Goal: Task Accomplishment & Management: Manage account settings

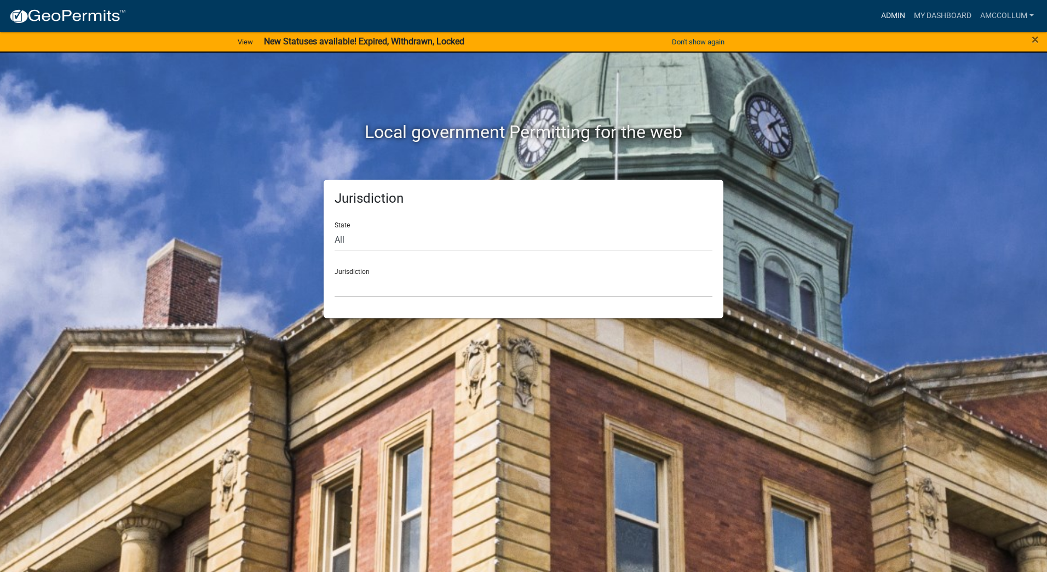
click at [895, 12] on link "Admin" at bounding box center [893, 15] width 33 height 21
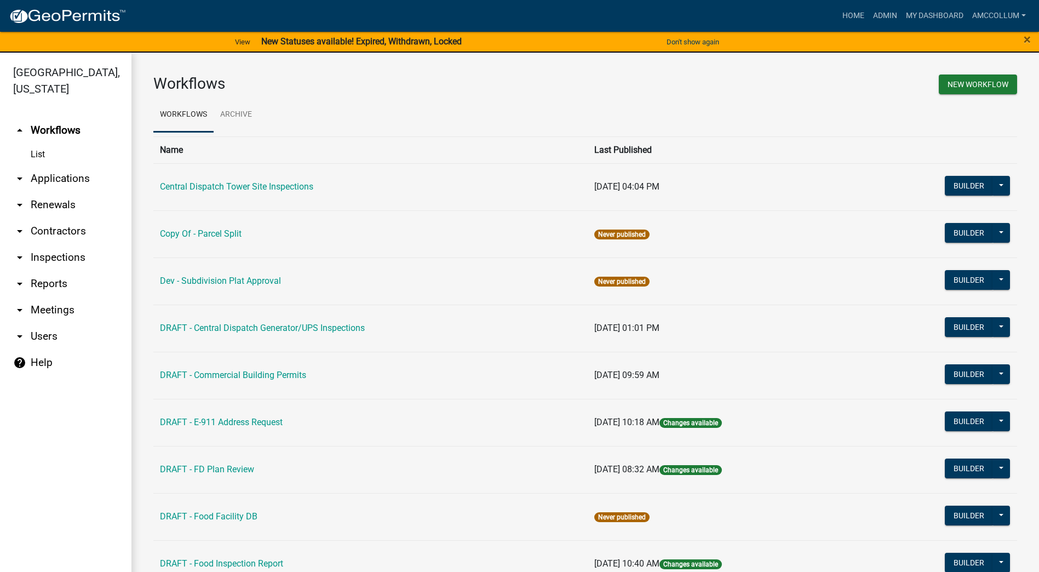
click at [39, 143] on link "List" at bounding box center [65, 154] width 131 height 22
click at [45, 165] on link "arrow_drop_down Applications" at bounding box center [65, 178] width 131 height 26
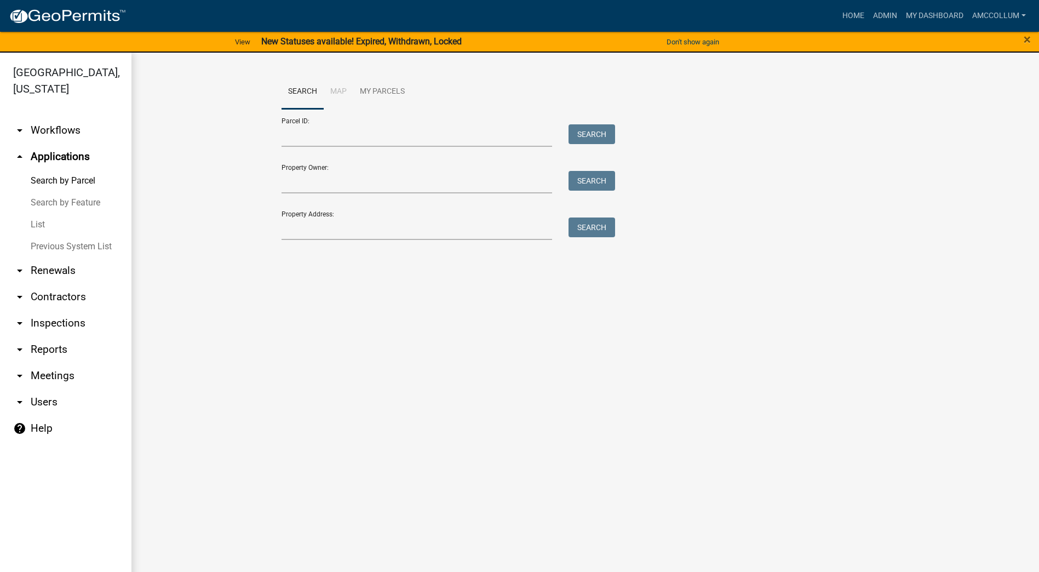
click at [37, 214] on link "List" at bounding box center [65, 225] width 131 height 22
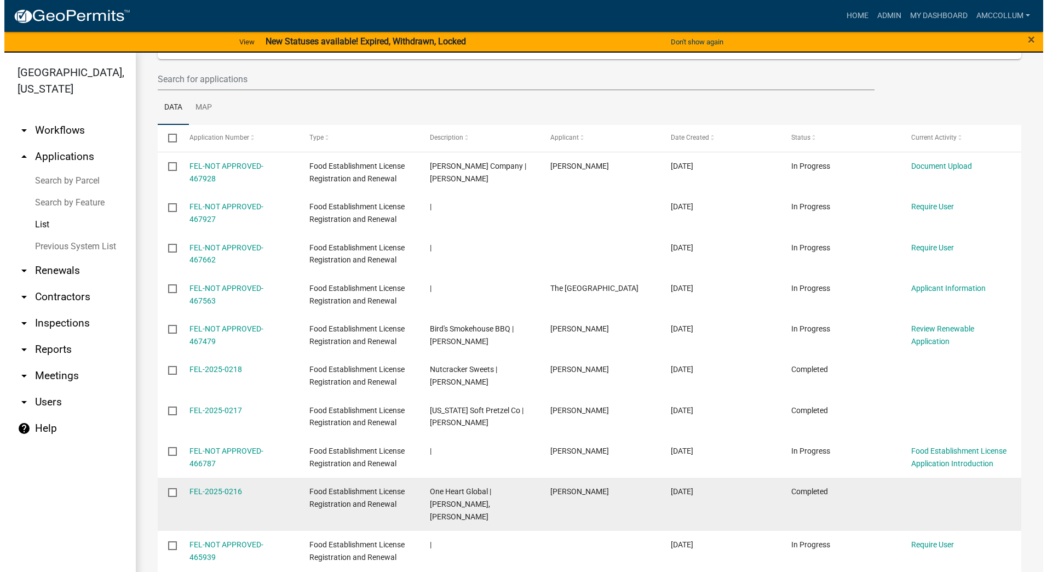
scroll to position [183, 0]
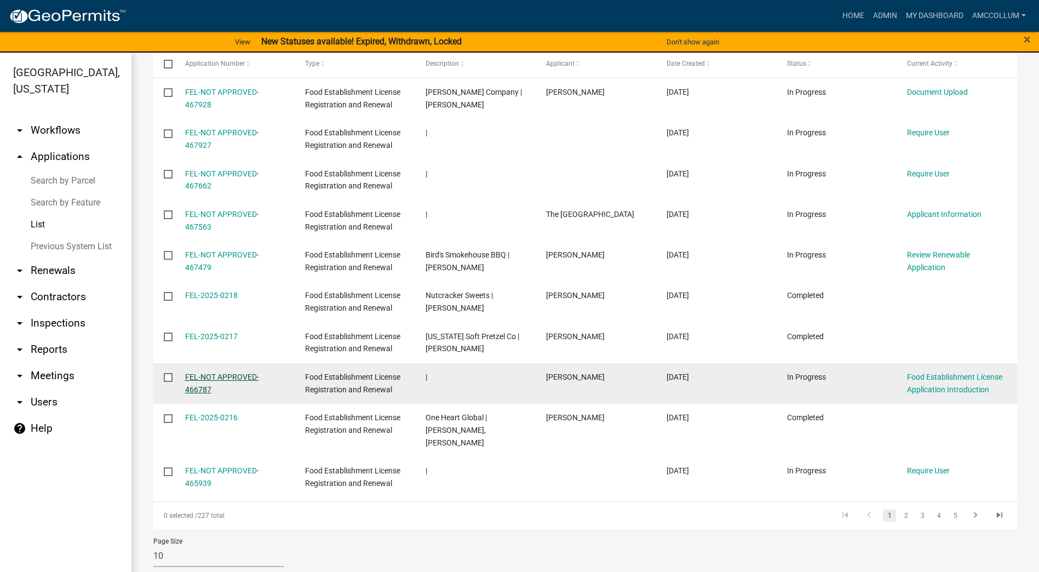
click at [207, 375] on link "FEL-NOT APPROVED-466787" at bounding box center [222, 382] width 74 height 21
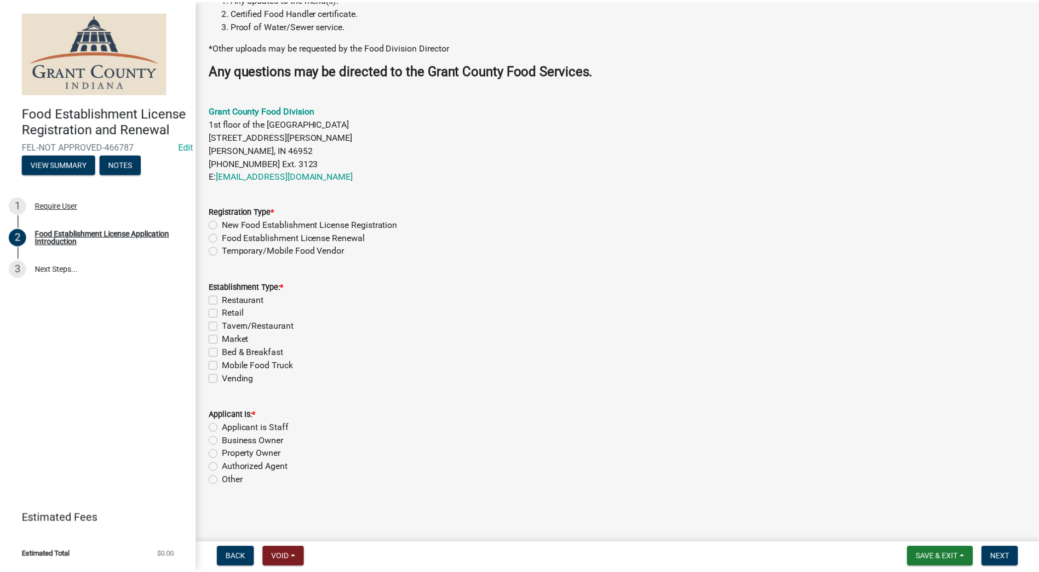
scroll to position [273, 0]
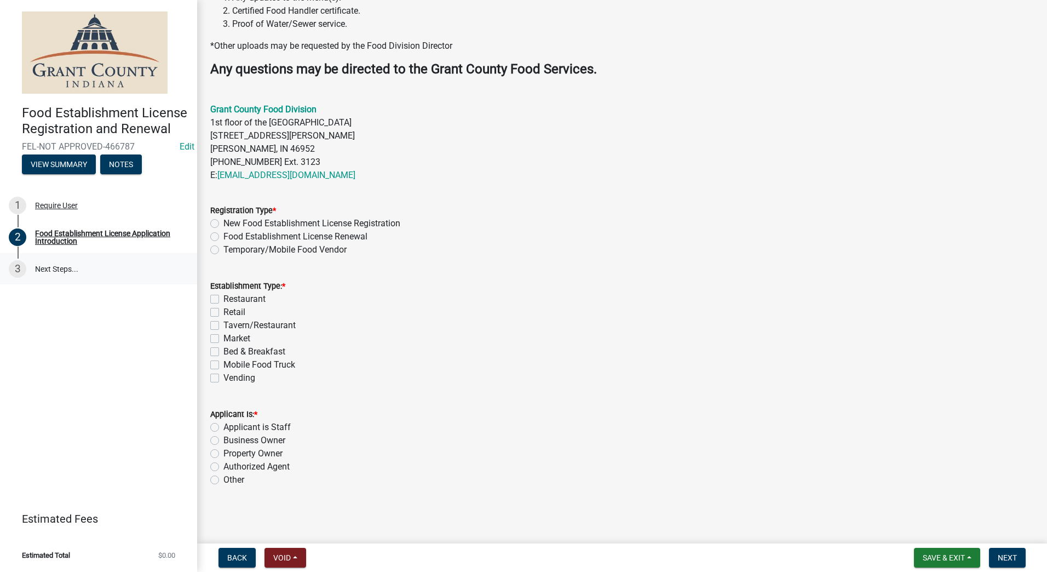
click at [42, 267] on link "3 Next Steps..." at bounding box center [98, 269] width 197 height 32
click at [281, 561] on span "Void" at bounding box center [282, 557] width 18 height 9
click at [285, 532] on button "Void" at bounding box center [309, 529] width 88 height 26
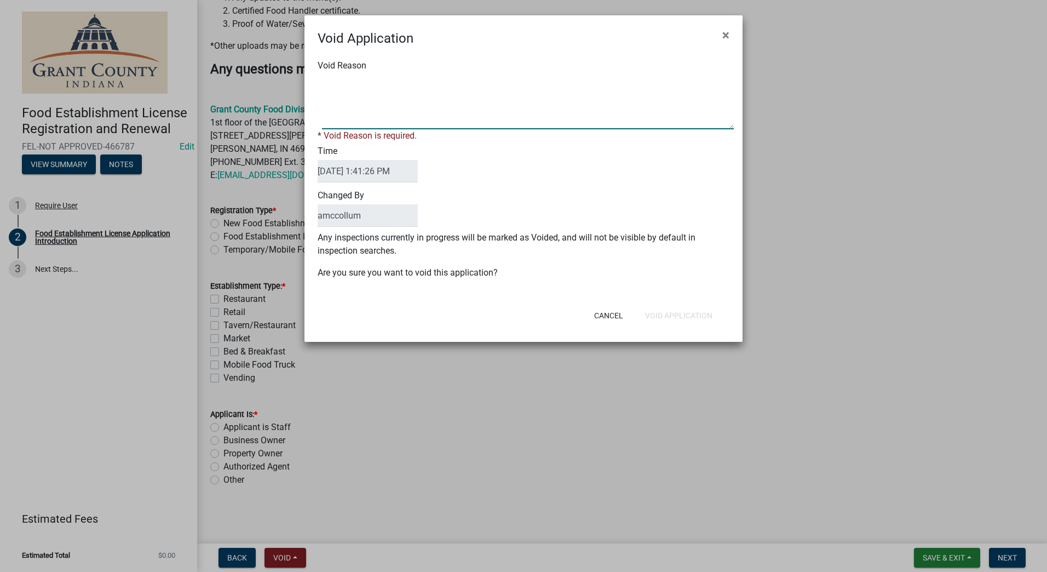
click at [432, 92] on textarea "Void Reason" at bounding box center [528, 101] width 412 height 55
click at [450, 81] on textarea "Void Reason" at bounding box center [528, 101] width 412 height 55
type textarea "Customer Changed Mind"
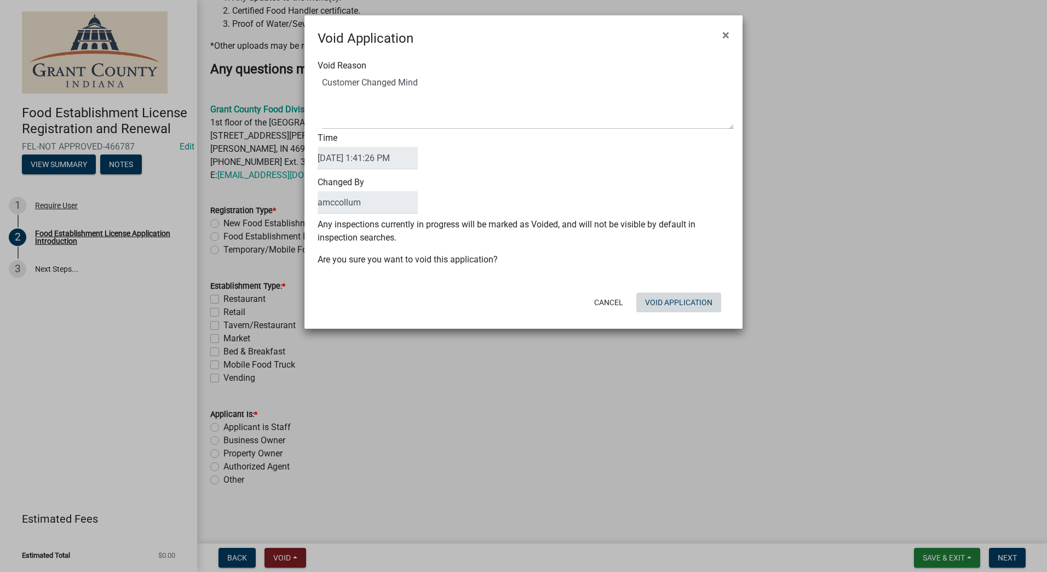
click at [669, 313] on div "Cancel Void Application" at bounding box center [595, 302] width 270 height 28
click at [669, 303] on button "Void Application" at bounding box center [678, 302] width 85 height 20
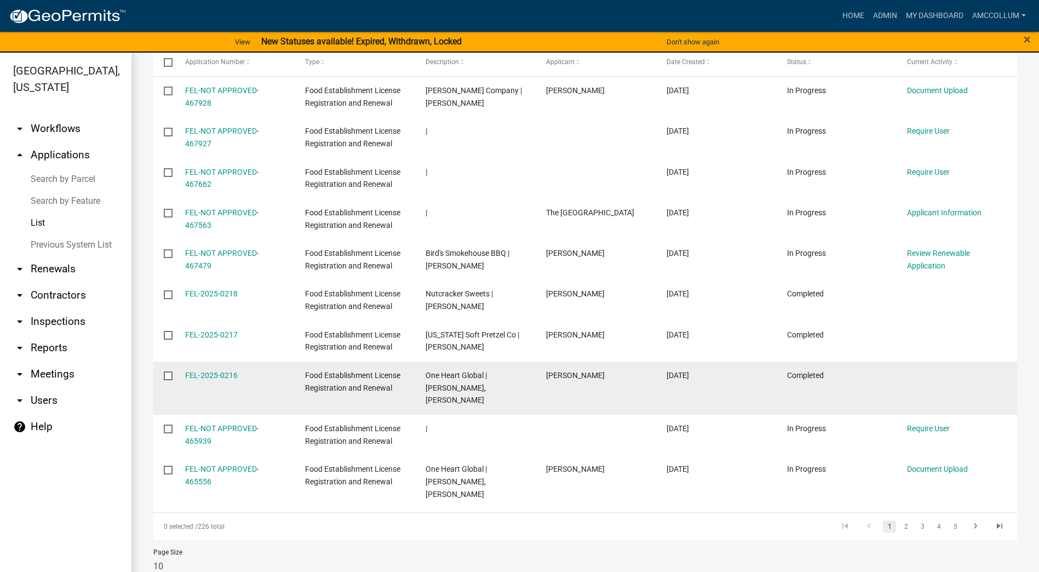
scroll to position [13, 0]
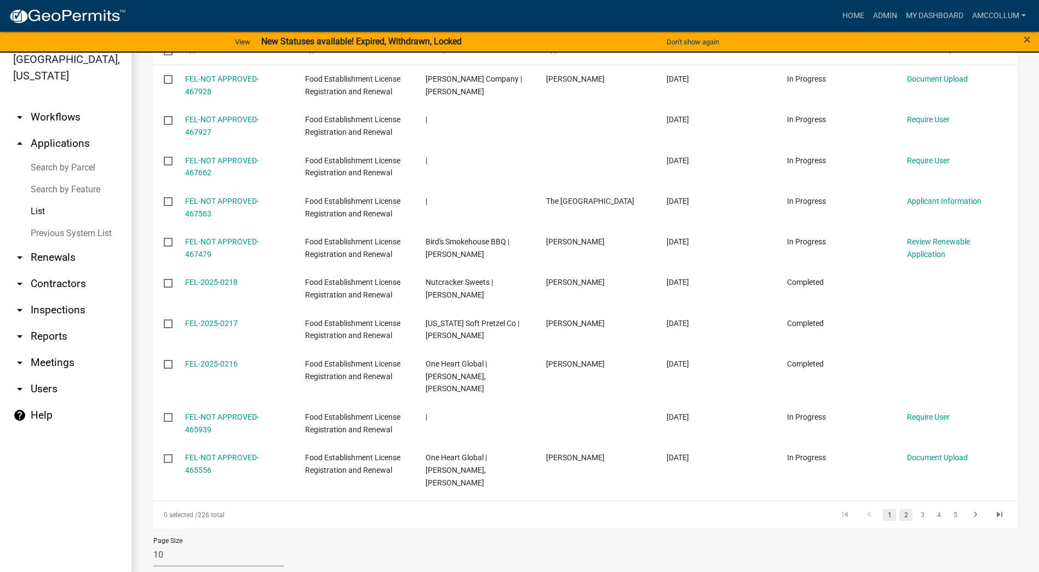
click at [899, 509] on link "2" at bounding box center [905, 515] width 13 height 12
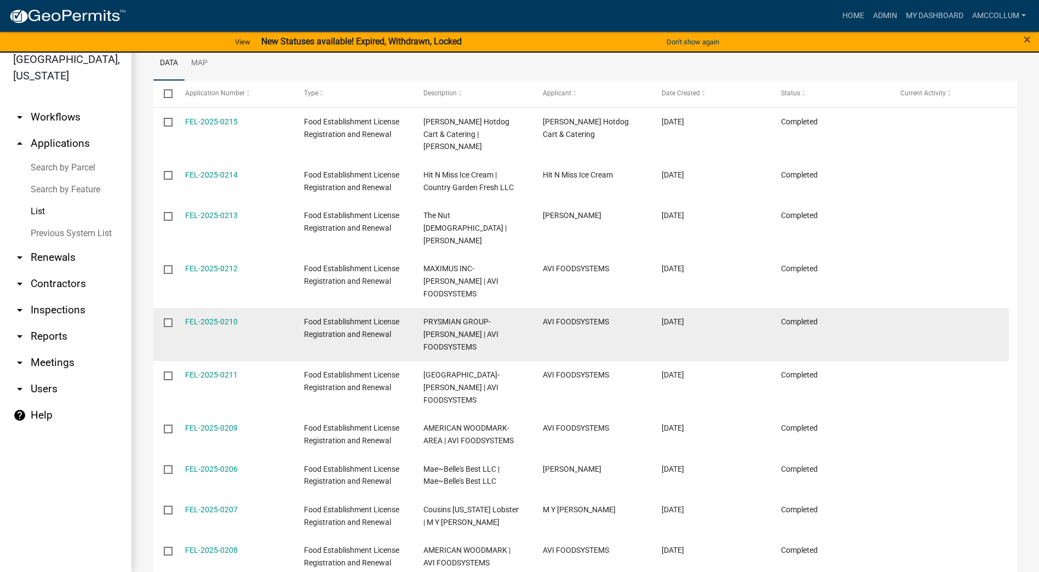
scroll to position [164, 0]
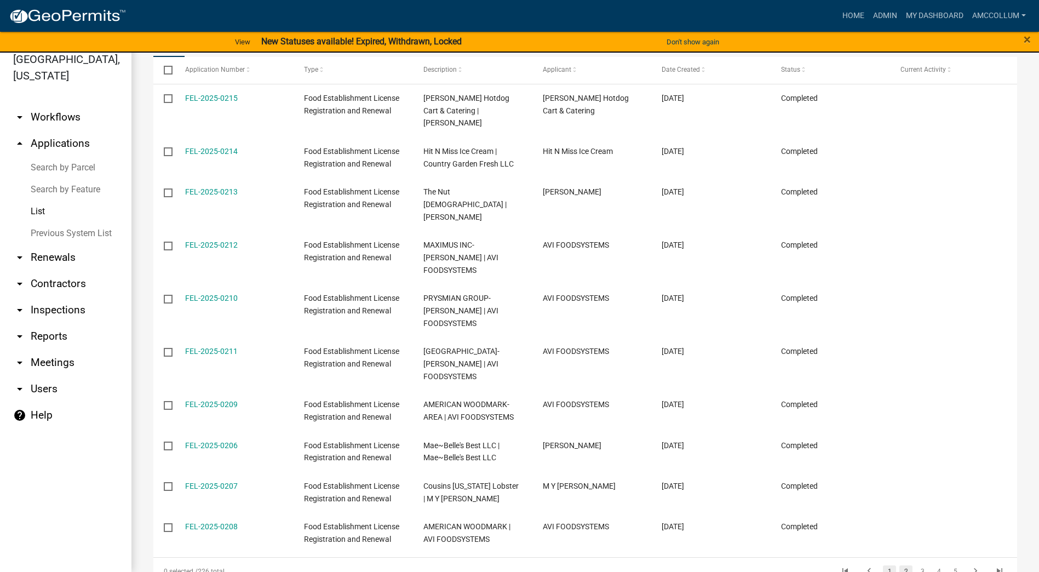
click at [883, 565] on link "1" at bounding box center [889, 571] width 13 height 12
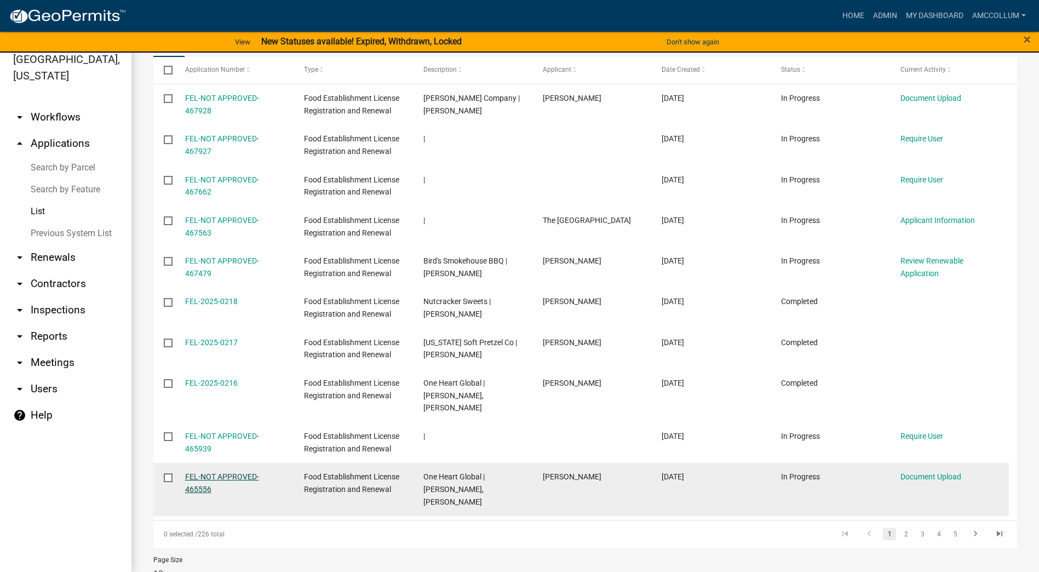
click at [215, 472] on link "FEL-NOT APPROVED-465556" at bounding box center [222, 482] width 74 height 21
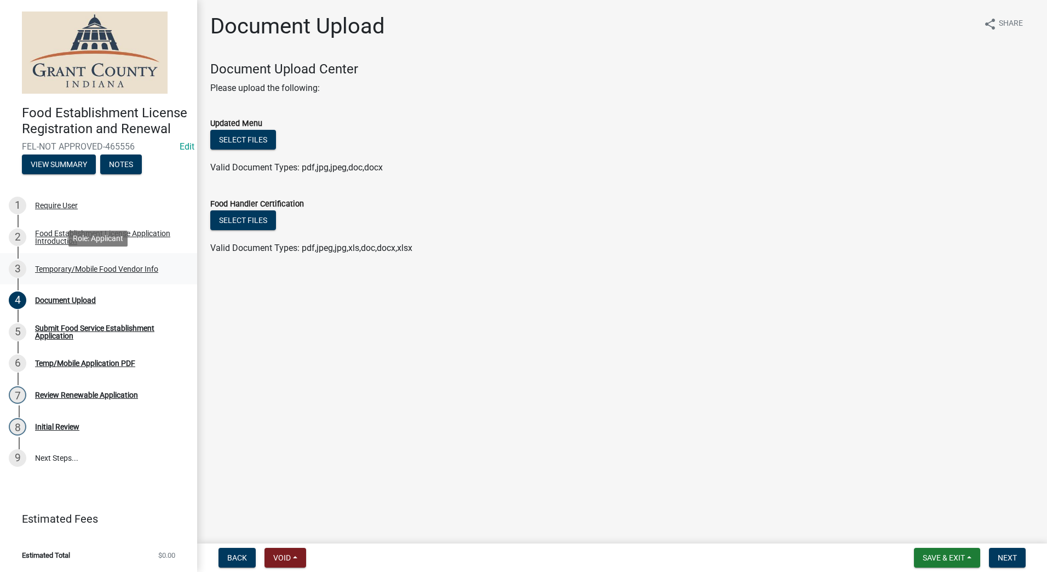
click at [76, 269] on div "Temporary/Mobile Food Vendor Info" at bounding box center [96, 269] width 123 height 8
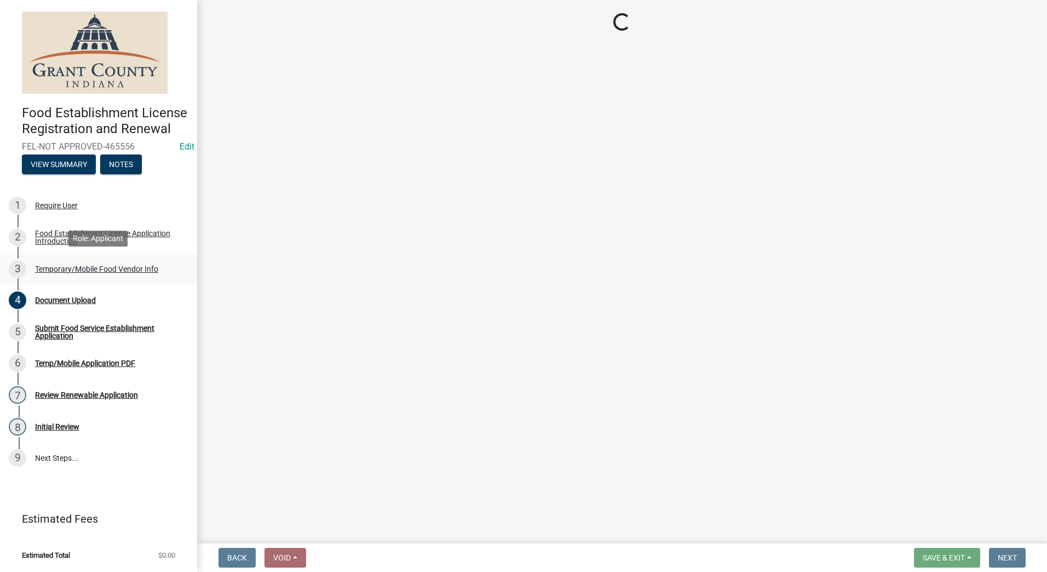
select select "194ce233-adfd-47c4-827e-2f91c28eaa79"
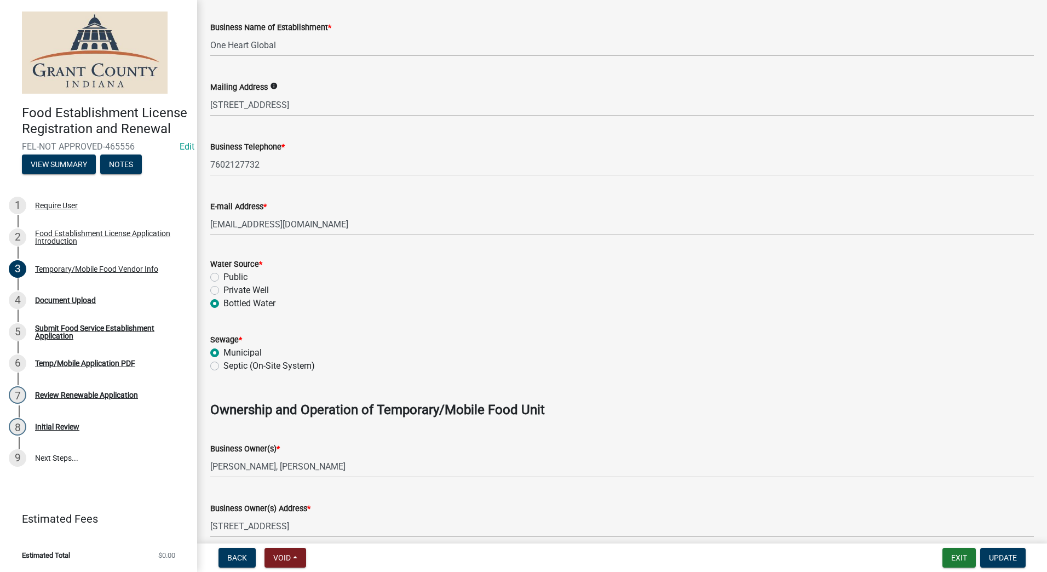
scroll to position [296, 0]
click at [78, 393] on div "Review Renewable Application" at bounding box center [86, 395] width 103 height 8
click at [74, 393] on div "Review Renewable Application" at bounding box center [86, 395] width 103 height 8
click at [43, 428] on div "Initial Review" at bounding box center [57, 427] width 44 height 8
click at [54, 420] on div "8 Initial Review" at bounding box center [94, 427] width 171 height 18
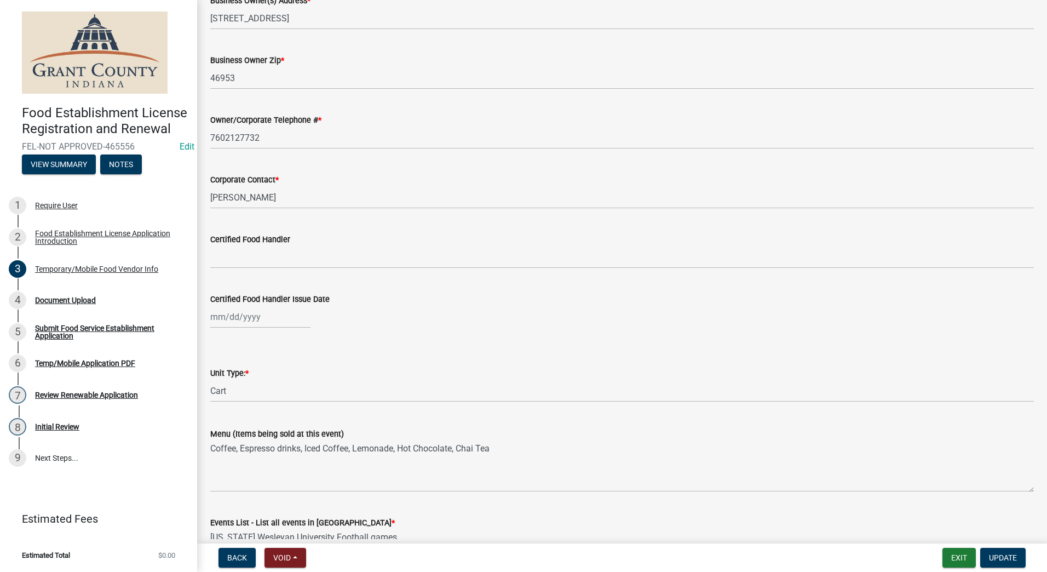
scroll to position [899, 0]
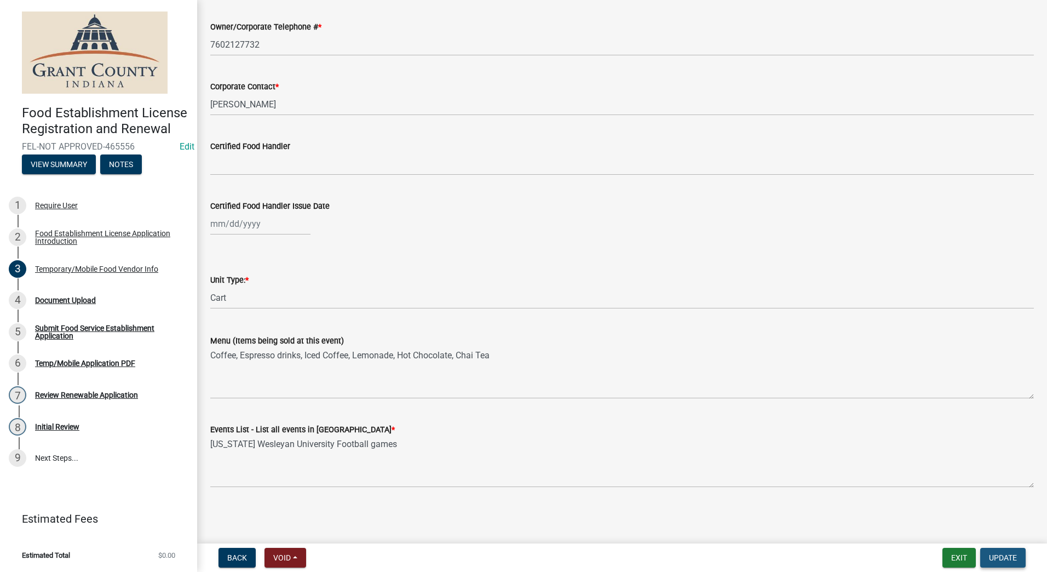
click at [995, 555] on span "Update" at bounding box center [1003, 557] width 28 height 9
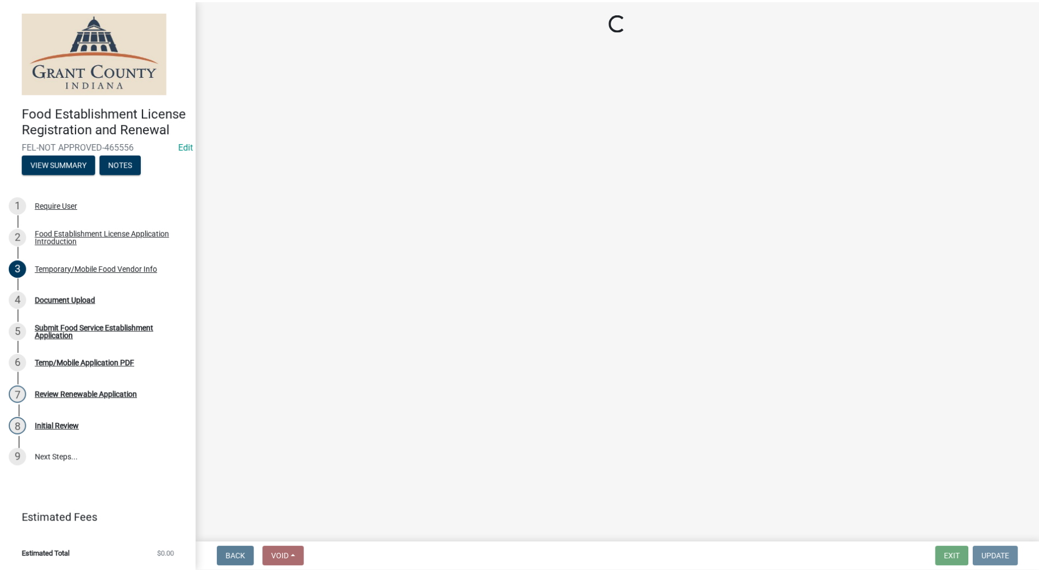
scroll to position [0, 0]
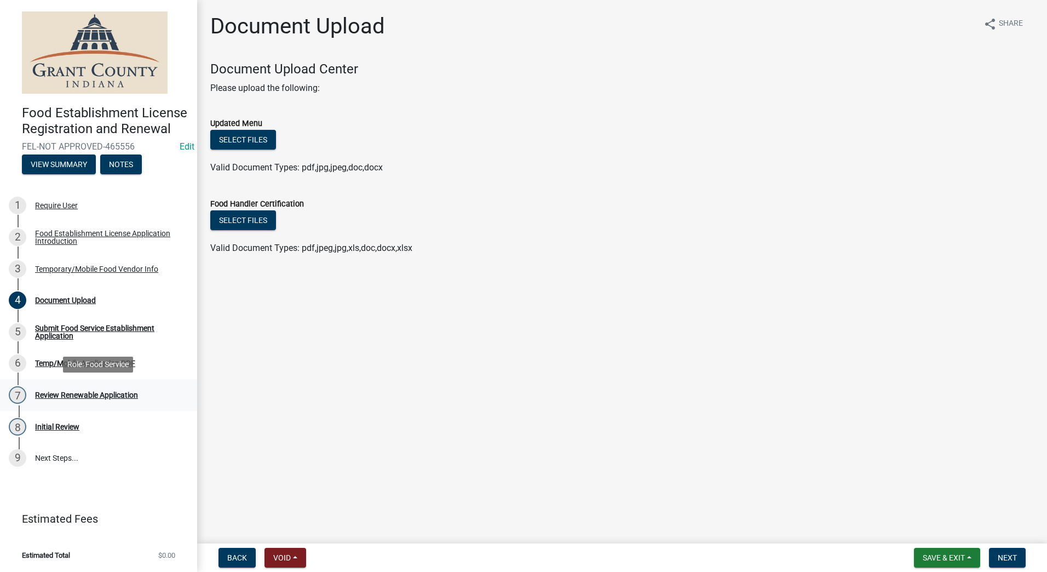
click at [56, 397] on div "Review Renewable Application" at bounding box center [86, 395] width 103 height 8
click at [54, 428] on div "Initial Review" at bounding box center [57, 427] width 44 height 8
click at [60, 331] on div "Submit Food Service Establishment Application" at bounding box center [107, 331] width 145 height 15
click at [404, 326] on main "Document Upload share Share Document Upload Center Please upload the following:…" at bounding box center [622, 269] width 850 height 539
click at [231, 561] on span "Back" at bounding box center [237, 557] width 20 height 9
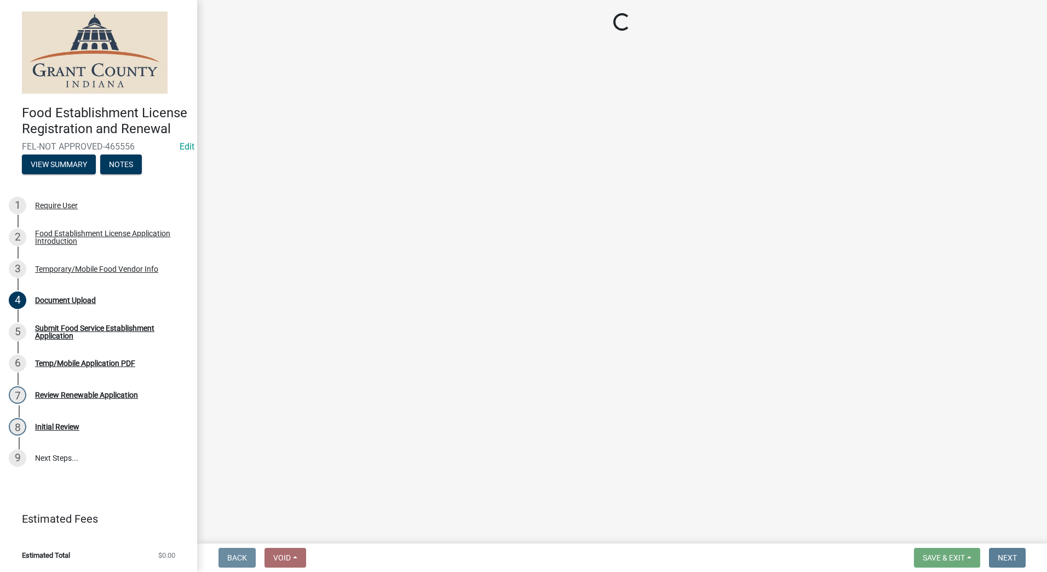
select select "194ce233-adfd-47c4-827e-2f91c28eaa79"
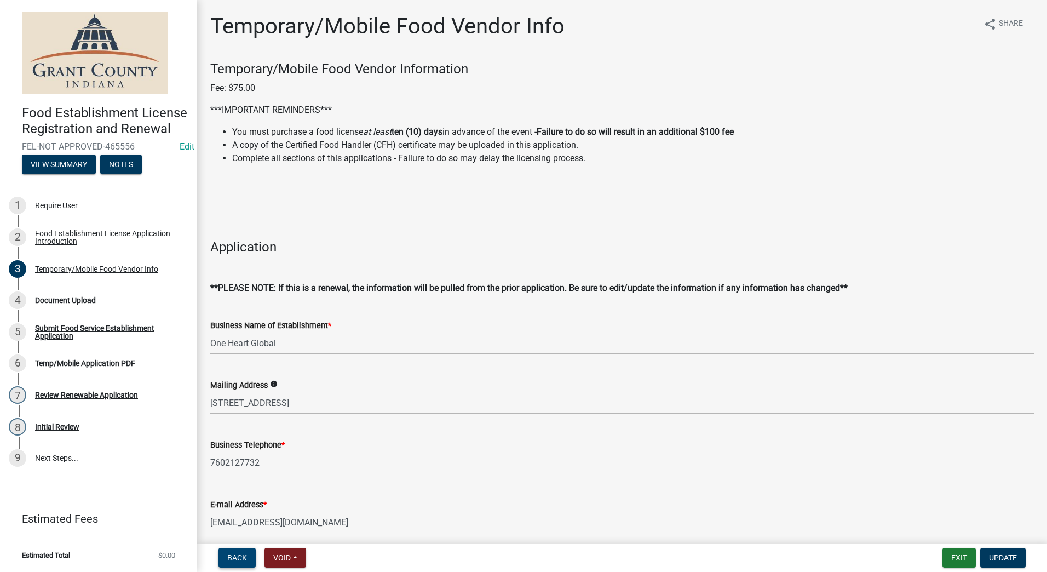
click at [226, 560] on button "Back" at bounding box center [237, 558] width 37 height 20
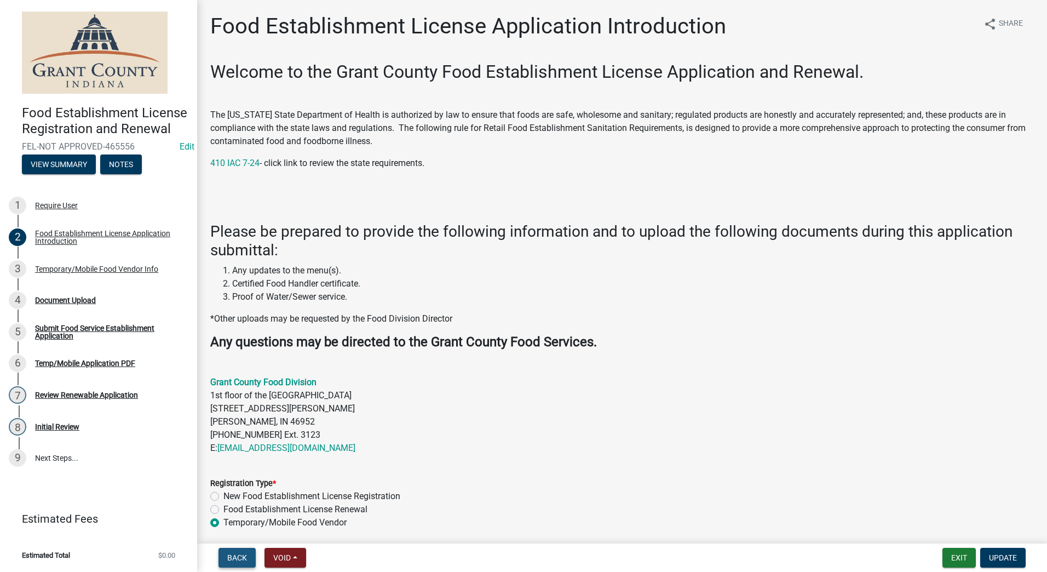
click at [226, 560] on button "Back" at bounding box center [237, 558] width 37 height 20
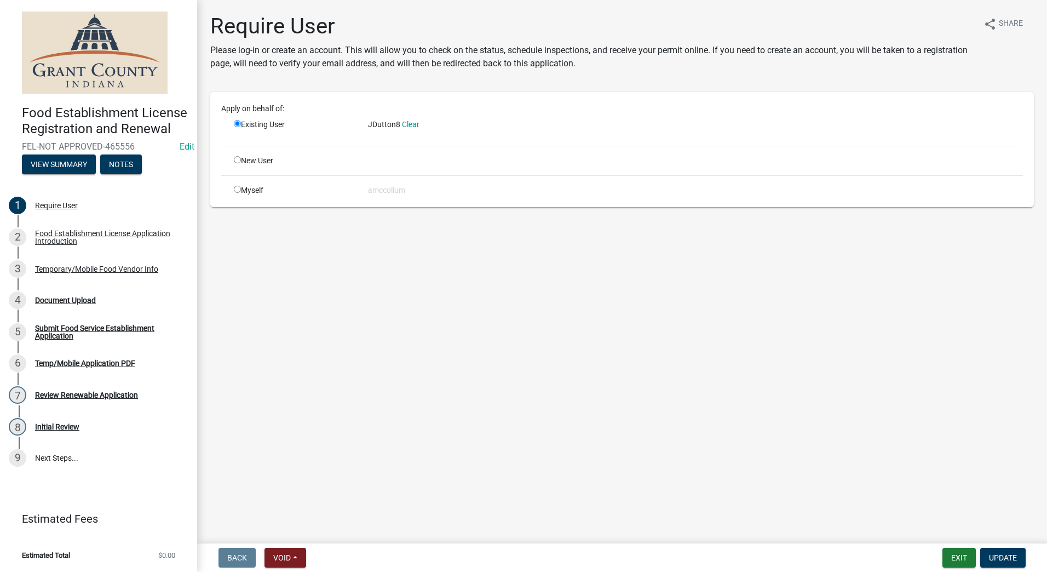
click at [222, 544] on nav "Back Void Withdraw Lock Expire Void Exit Update" at bounding box center [622, 557] width 850 height 28
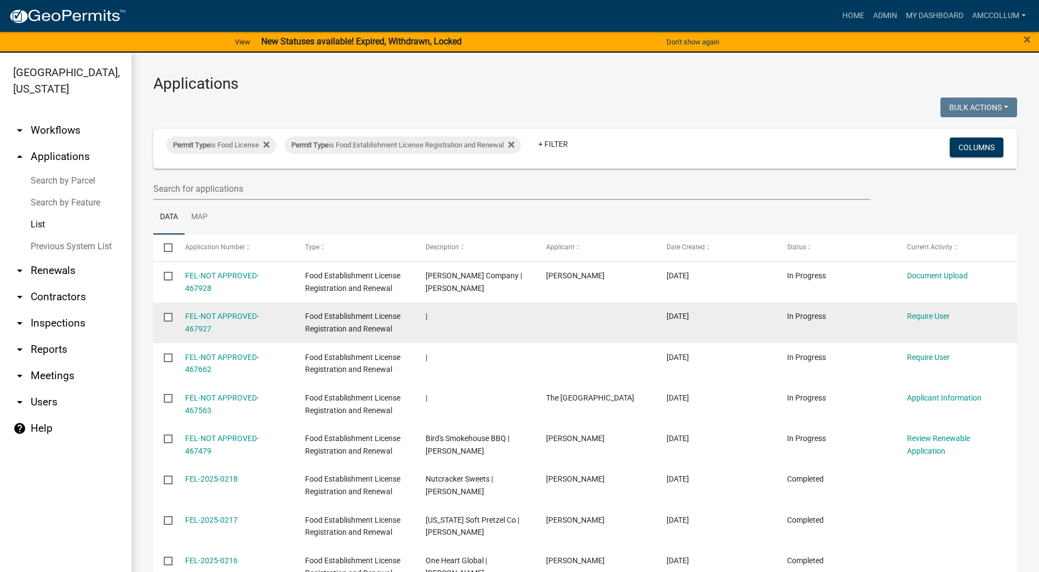
click at [203, 311] on div "FEL-NOT APPROVED-467927" at bounding box center [234, 322] width 99 height 25
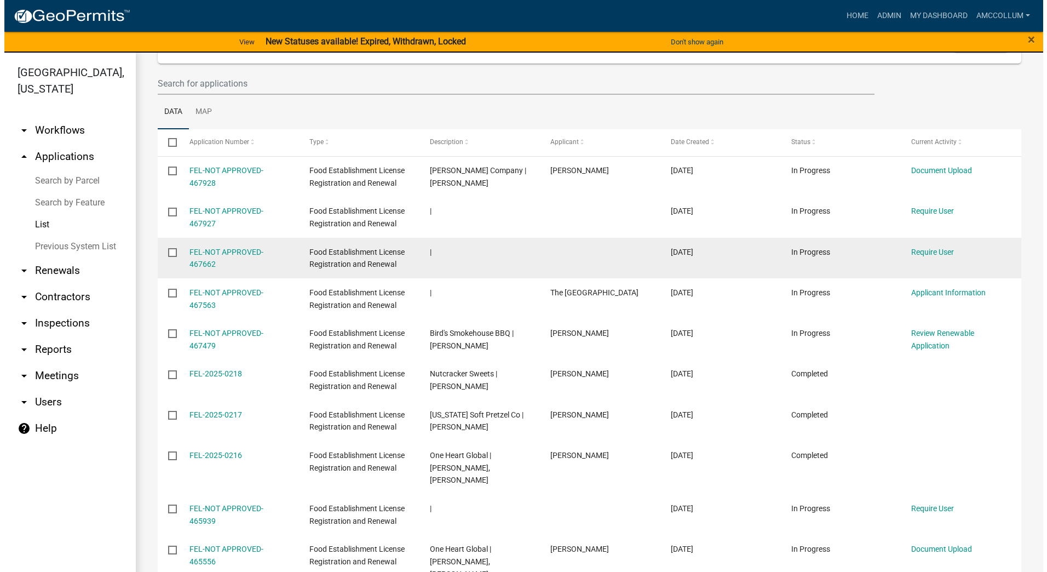
scroll to position [110, 0]
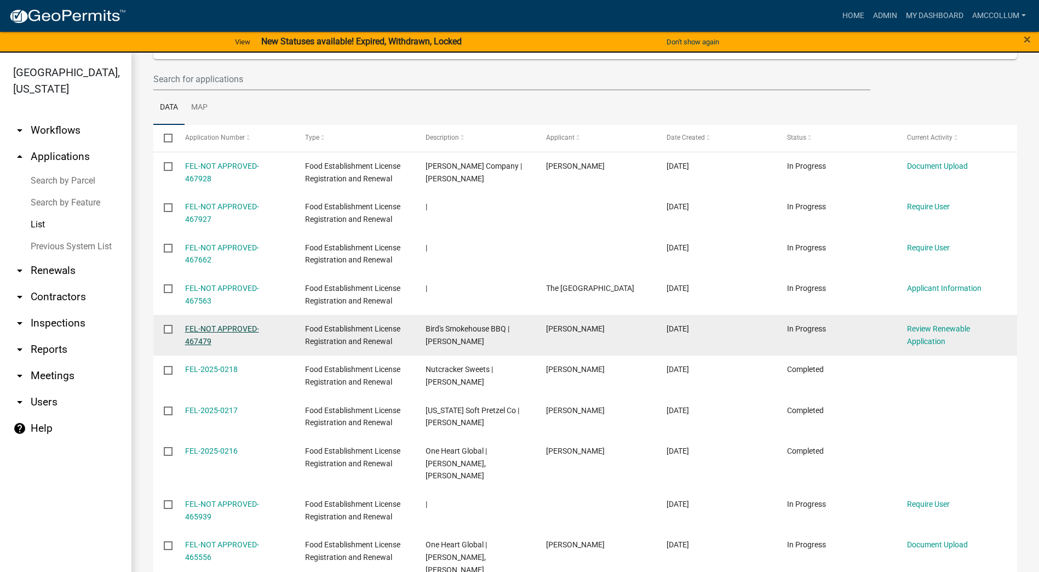
click at [234, 326] on link "FEL-NOT APPROVED-467479" at bounding box center [222, 334] width 74 height 21
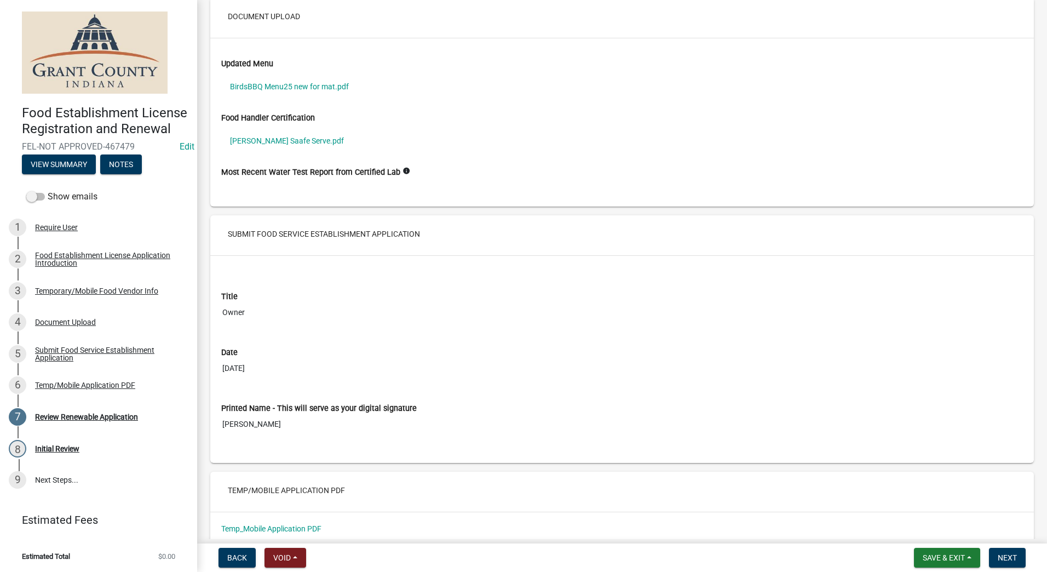
scroll to position [1508, 0]
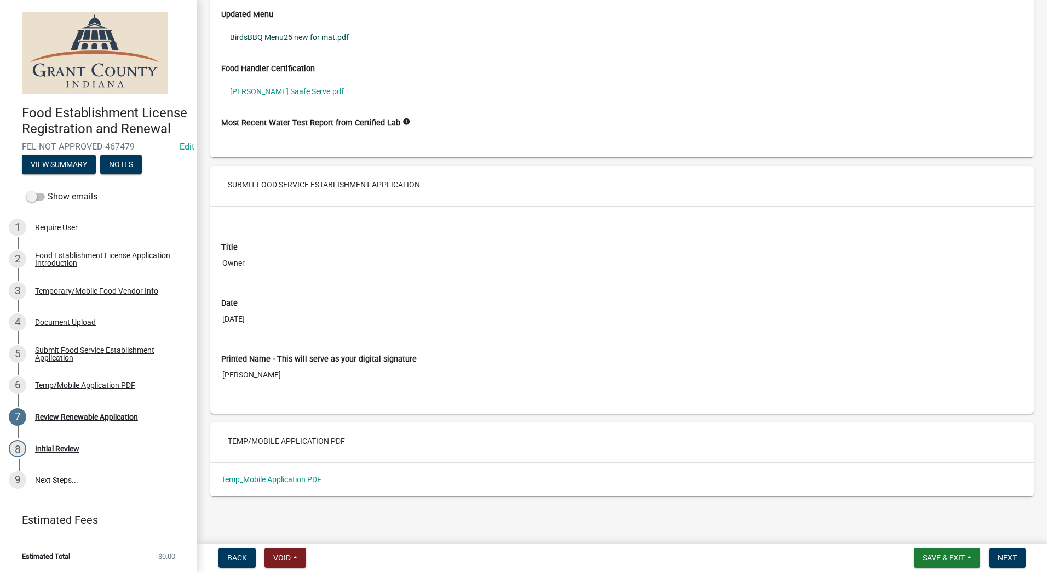
click at [294, 37] on link "BirdsBBQ Menu25 new for mat.pdf" at bounding box center [622, 37] width 802 height 25
click at [304, 89] on link "[PERSON_NAME] Saafe Serve.pdf" at bounding box center [622, 91] width 802 height 25
click at [270, 476] on link "Temp_Mobile Application PDF" at bounding box center [271, 479] width 100 height 9
click at [996, 554] on button "Next" at bounding box center [1007, 558] width 37 height 20
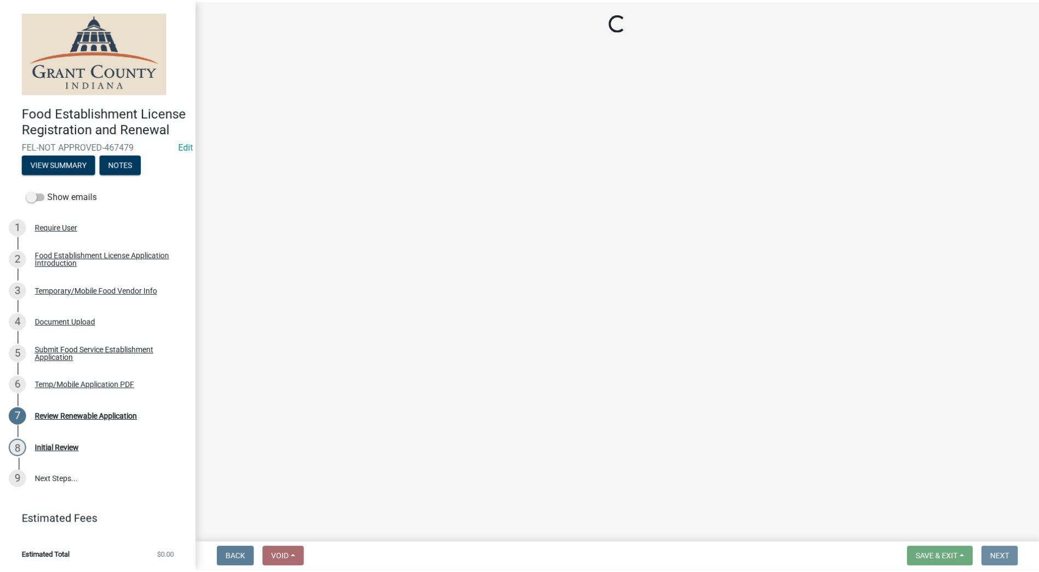
scroll to position [0, 0]
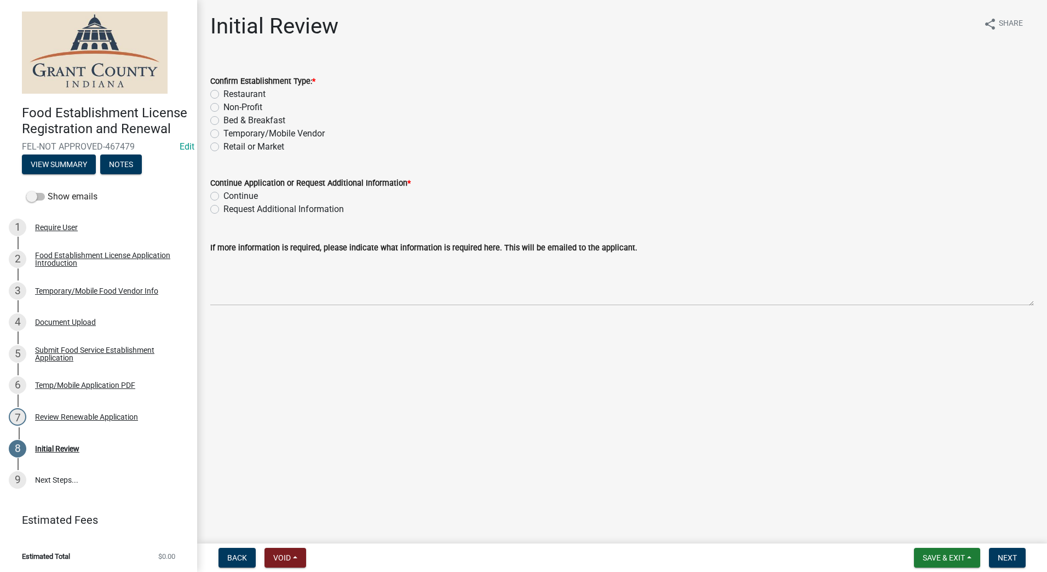
click at [223, 134] on label "Temporary/Mobile Vendor" at bounding box center [273, 133] width 101 height 13
click at [223, 134] on input "Temporary/Mobile Vendor" at bounding box center [226, 130] width 7 height 7
radio input "true"
click at [223, 194] on label "Continue" at bounding box center [240, 195] width 35 height 13
click at [223, 194] on input "Continue" at bounding box center [226, 192] width 7 height 7
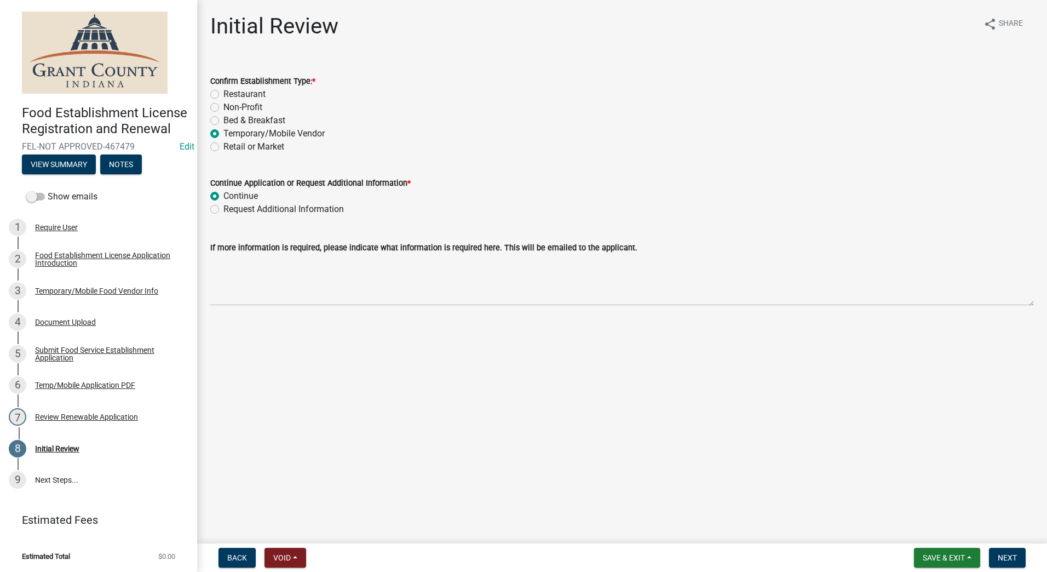
radio input "true"
drag, startPoint x: 1007, startPoint y: 559, endPoint x: 1008, endPoint y: 553, distance: 6.2
click at [1007, 559] on span "Next" at bounding box center [1007, 557] width 19 height 9
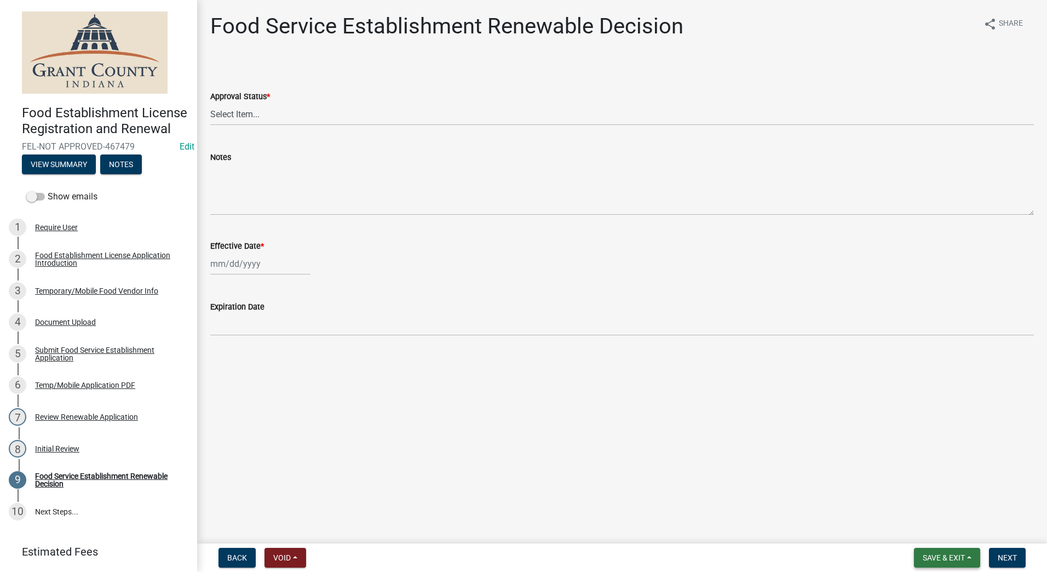
click at [930, 557] on span "Save & Exit" at bounding box center [944, 557] width 42 height 9
click at [929, 530] on button "Save & Exit" at bounding box center [937, 529] width 88 height 26
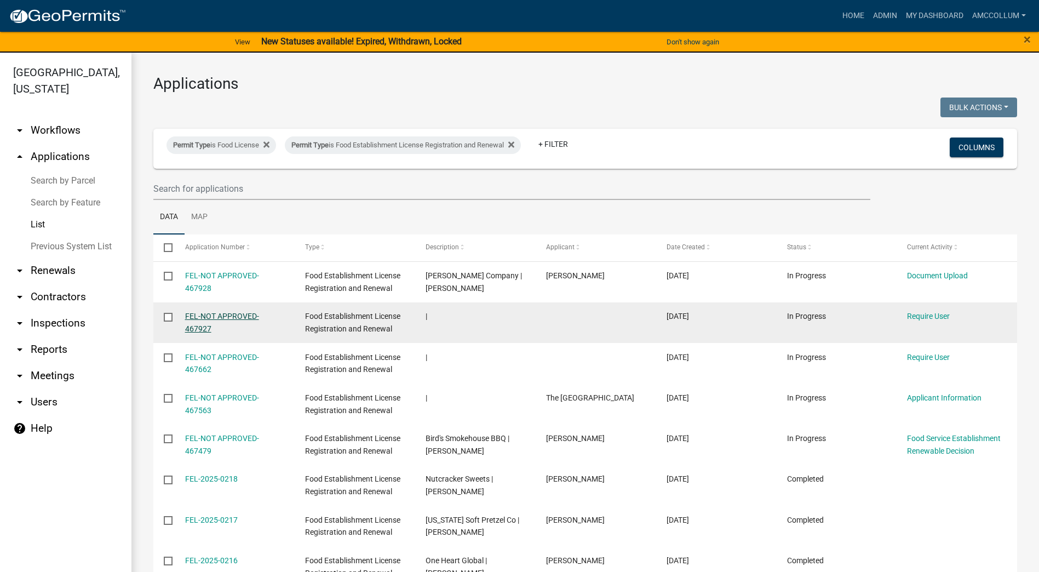
click at [222, 319] on link "FEL-NOT APPROVED-467927" at bounding box center [222, 322] width 74 height 21
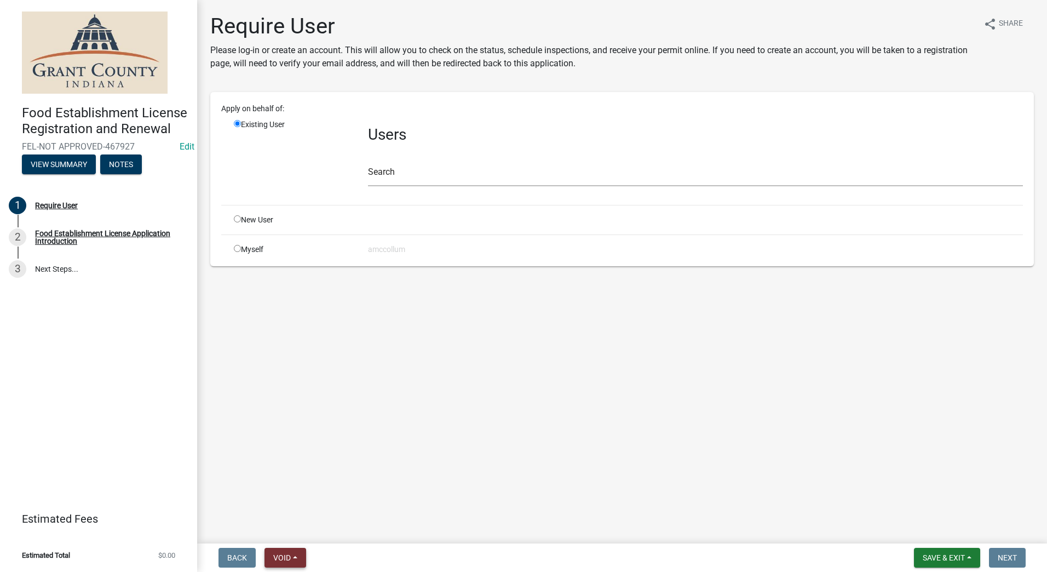
click at [286, 554] on span "Void" at bounding box center [282, 557] width 18 height 9
click at [287, 533] on button "Void" at bounding box center [309, 529] width 88 height 26
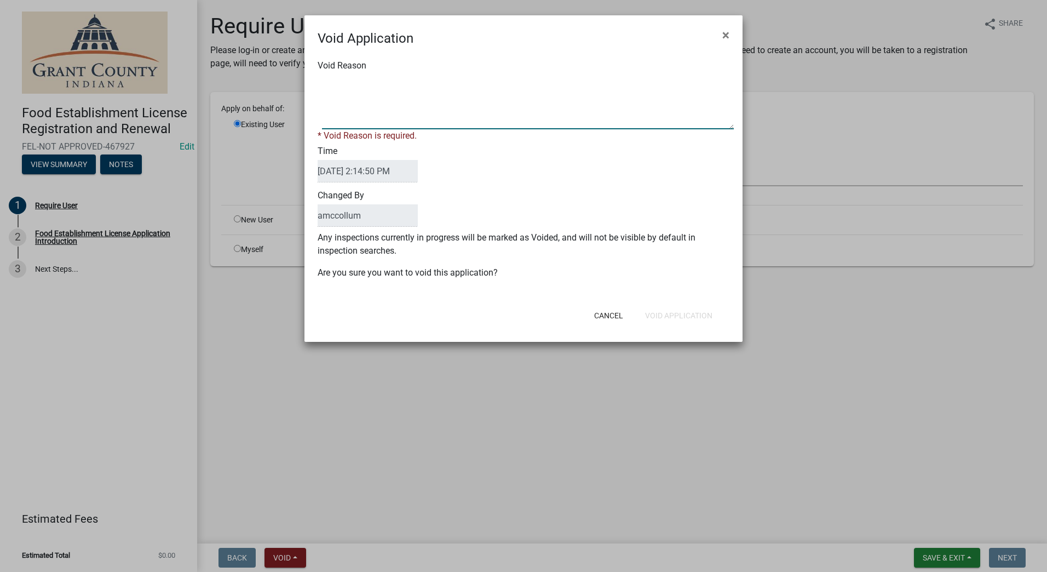
click at [412, 105] on textarea "Void Reason" at bounding box center [528, 101] width 412 height 55
type textarea "Unknown"
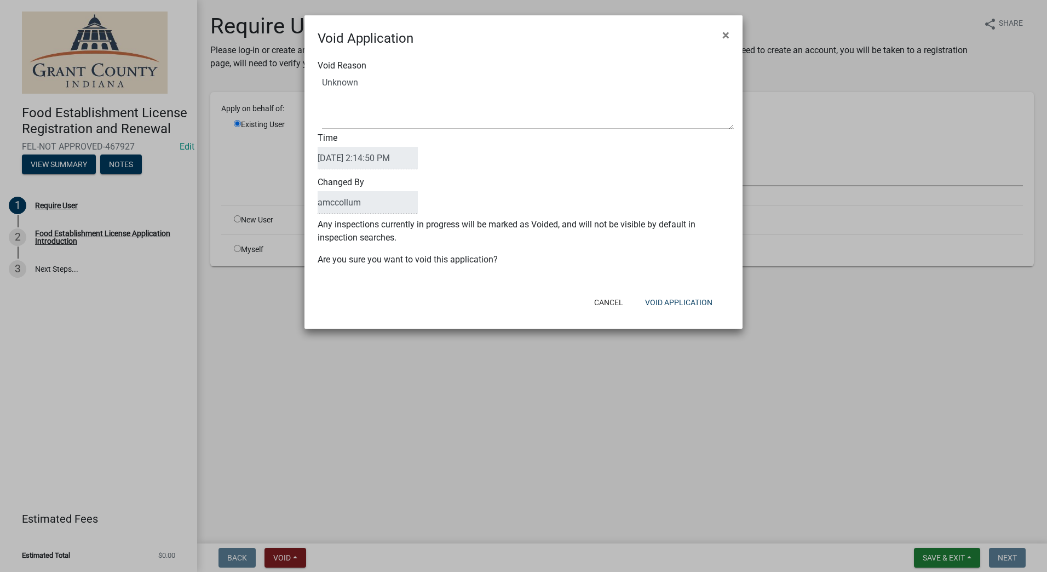
click at [605, 281] on div "Void Reason Time [DATE] 2:14:50 PM Changed By amccollum Any inspections current…" at bounding box center [524, 168] width 438 height 240
click at [674, 303] on button "Void Application" at bounding box center [678, 302] width 85 height 20
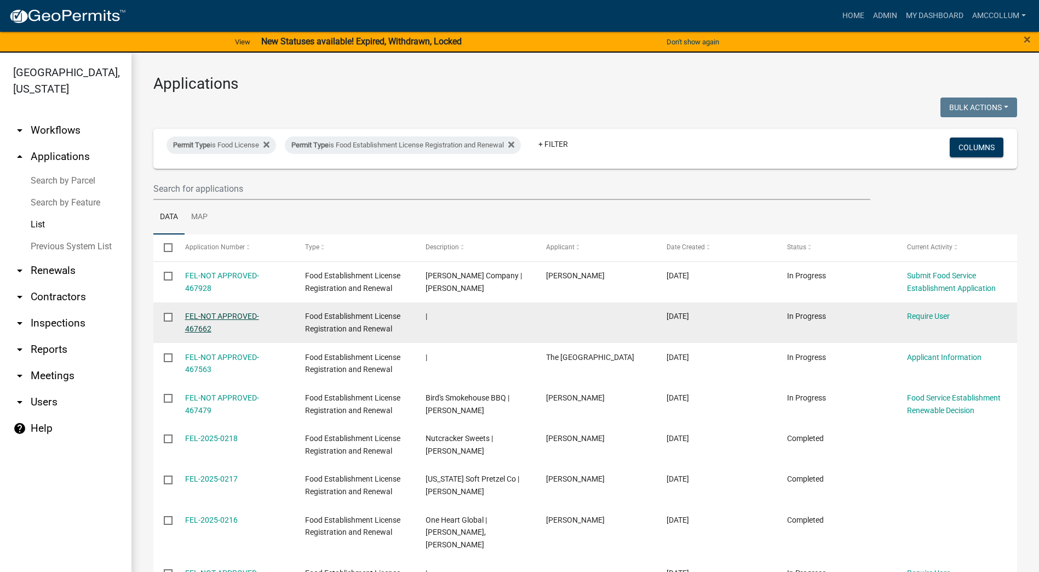
click at [200, 317] on link "FEL-NOT APPROVED-467662" at bounding box center [222, 322] width 74 height 21
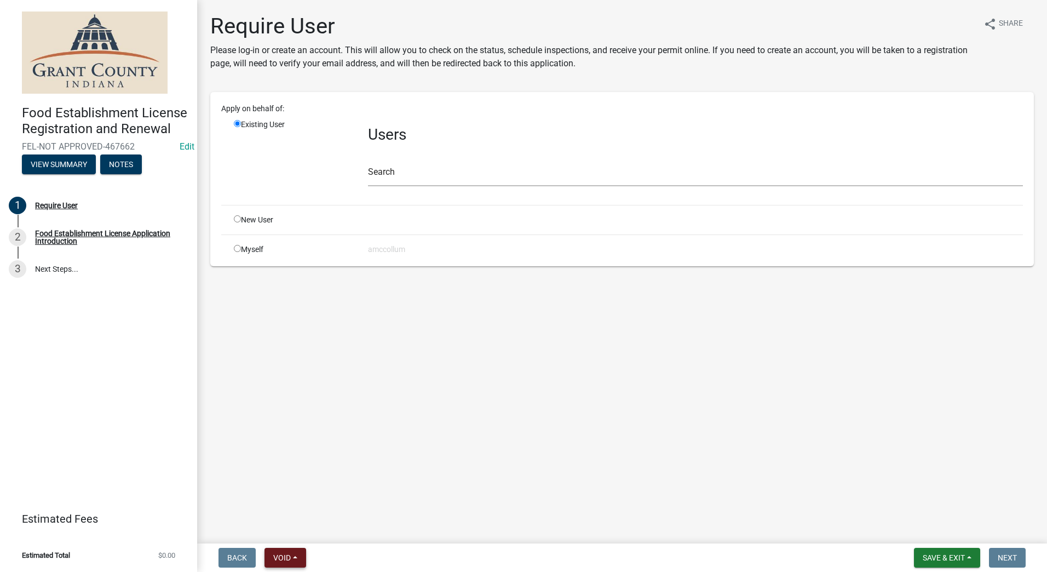
click at [283, 554] on span "Void" at bounding box center [282, 557] width 18 height 9
click at [286, 531] on button "Void" at bounding box center [309, 529] width 88 height 26
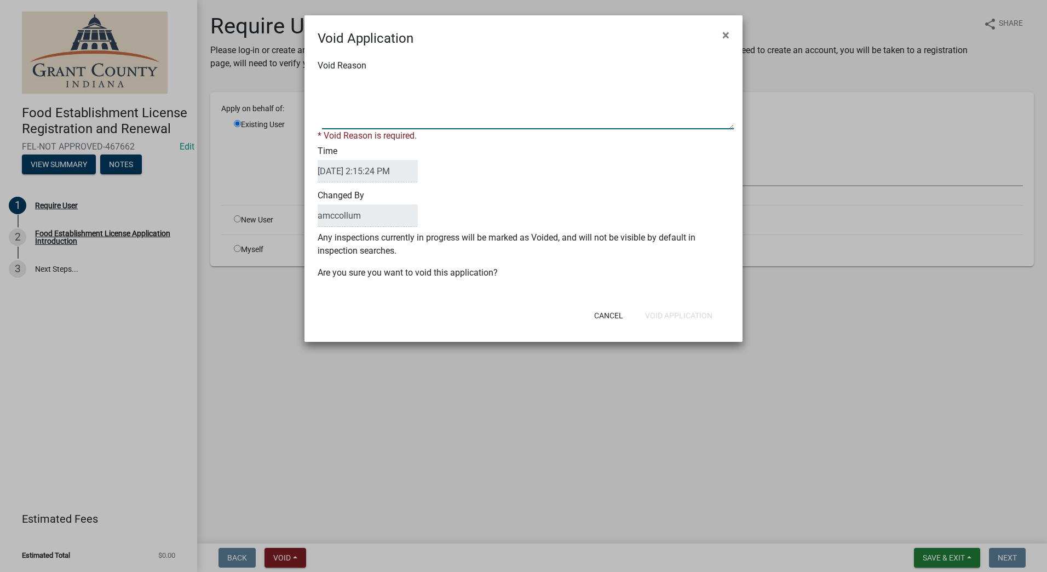
click at [378, 111] on textarea "Void Reason" at bounding box center [528, 101] width 412 height 55
type textarea "Unkown"
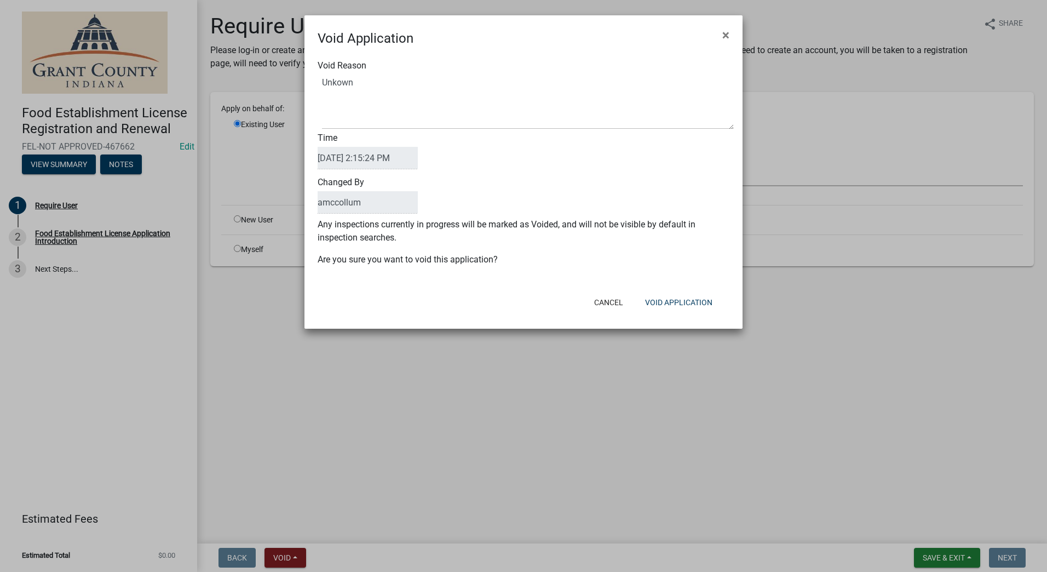
click at [566, 271] on div "Void Reason Time [DATE] 2:15:24 PM Changed By amccollum Any inspections current…" at bounding box center [524, 168] width 438 height 240
click at [687, 303] on button "Void Application" at bounding box center [678, 302] width 85 height 20
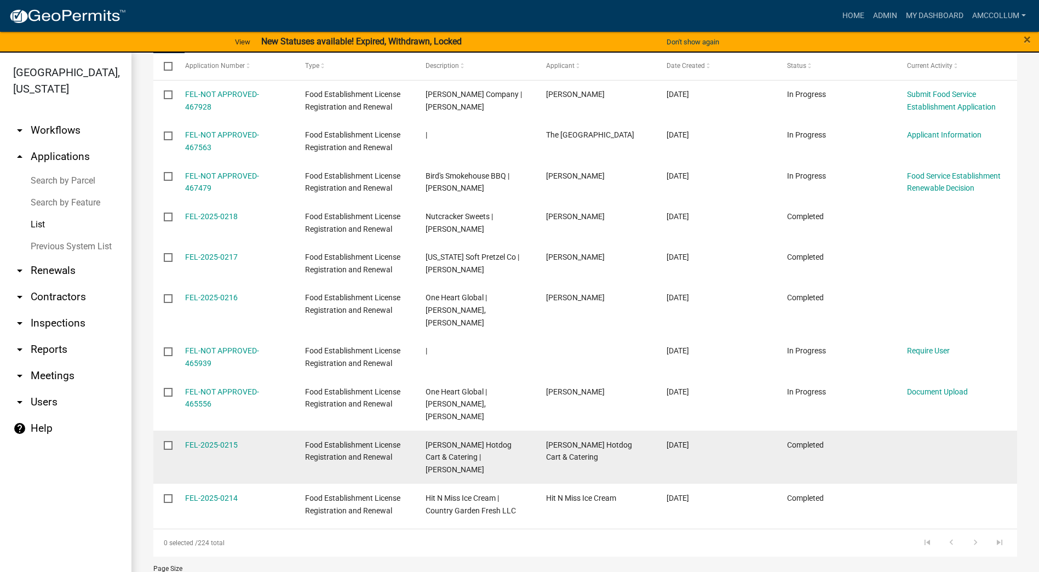
scroll to position [183, 0]
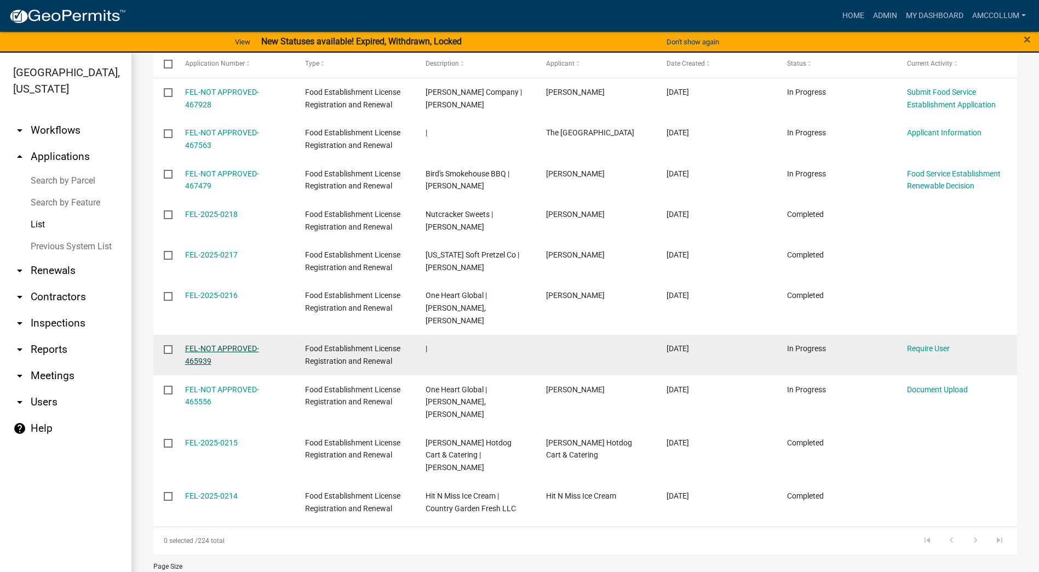
click at [230, 344] on link "FEL-NOT APPROVED-465939" at bounding box center [222, 354] width 74 height 21
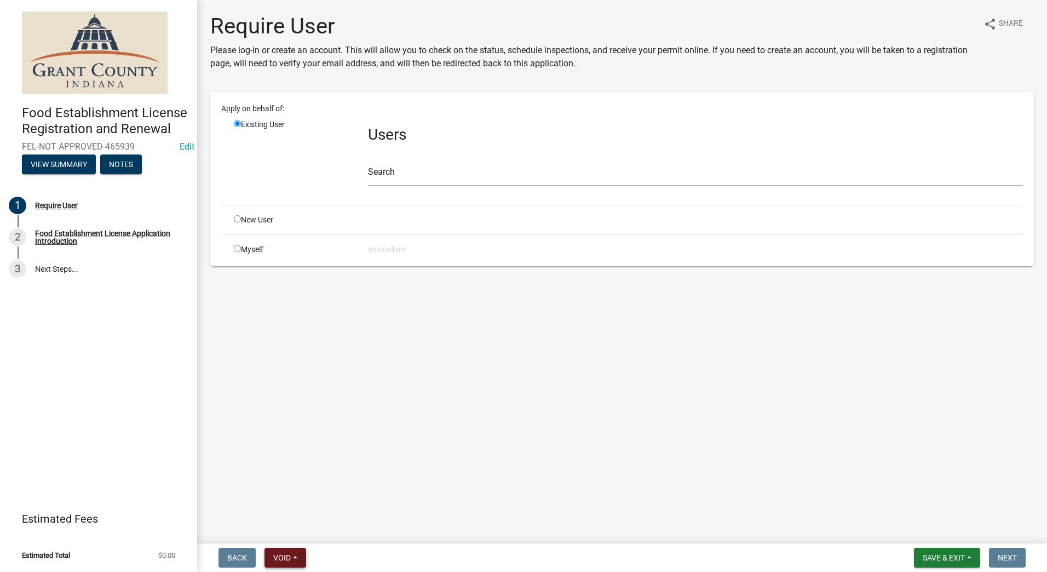
click at [291, 556] on span "Void" at bounding box center [282, 557] width 18 height 9
click at [294, 535] on button "Void" at bounding box center [309, 529] width 88 height 26
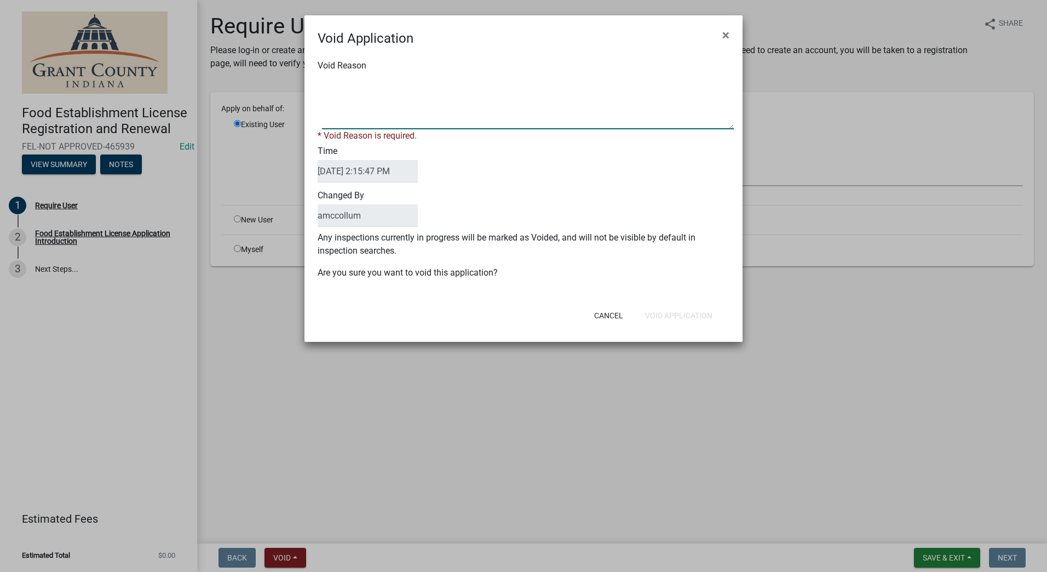
click at [444, 101] on textarea "Void Reason" at bounding box center [528, 101] width 412 height 55
type textarea "Unkown"
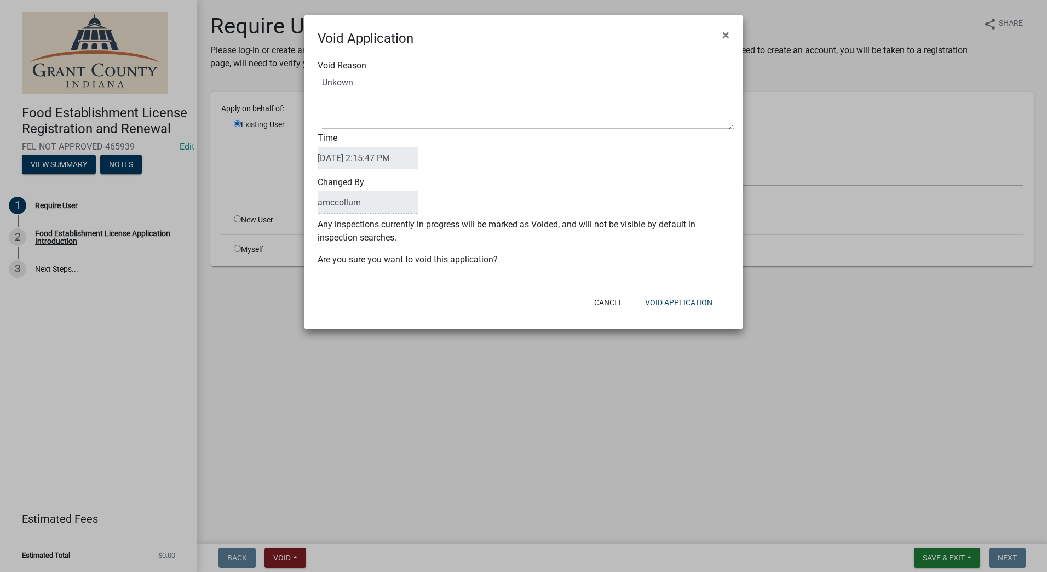
click at [673, 290] on form "Void Application × Void Reason Time [DATE] 2:15:47 PM Changed By amccollum Any …" at bounding box center [524, 166] width 438 height 303
click at [670, 301] on button "Void Application" at bounding box center [678, 302] width 85 height 20
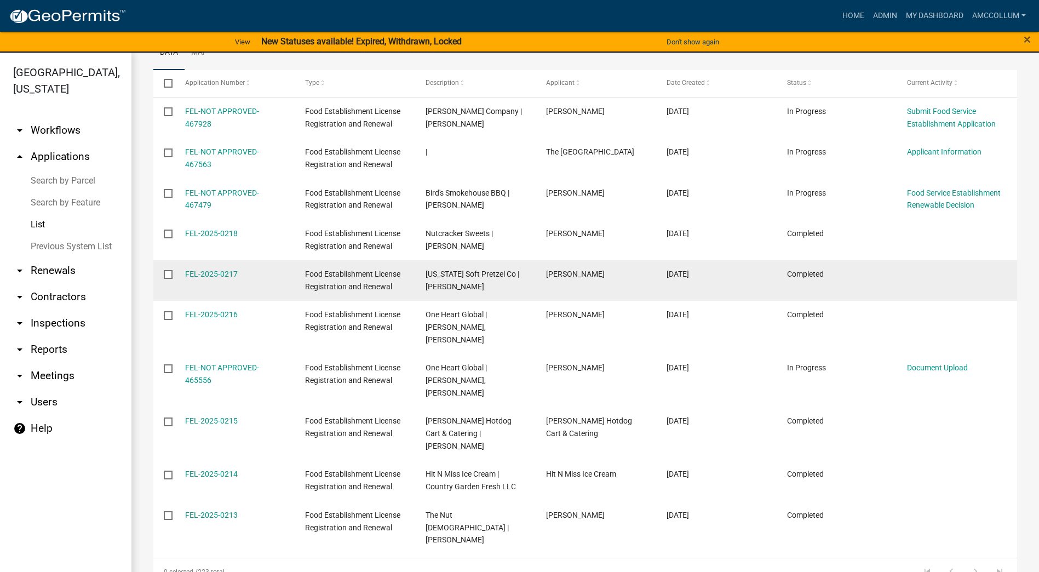
scroll to position [183, 0]
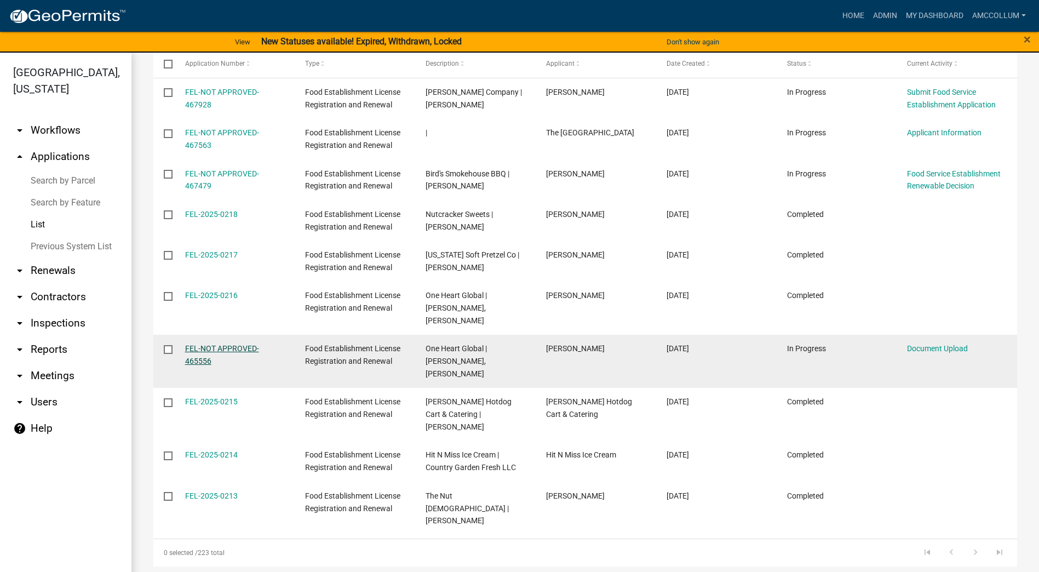
click at [246, 344] on link "FEL-NOT APPROVED-465556" at bounding box center [222, 354] width 74 height 21
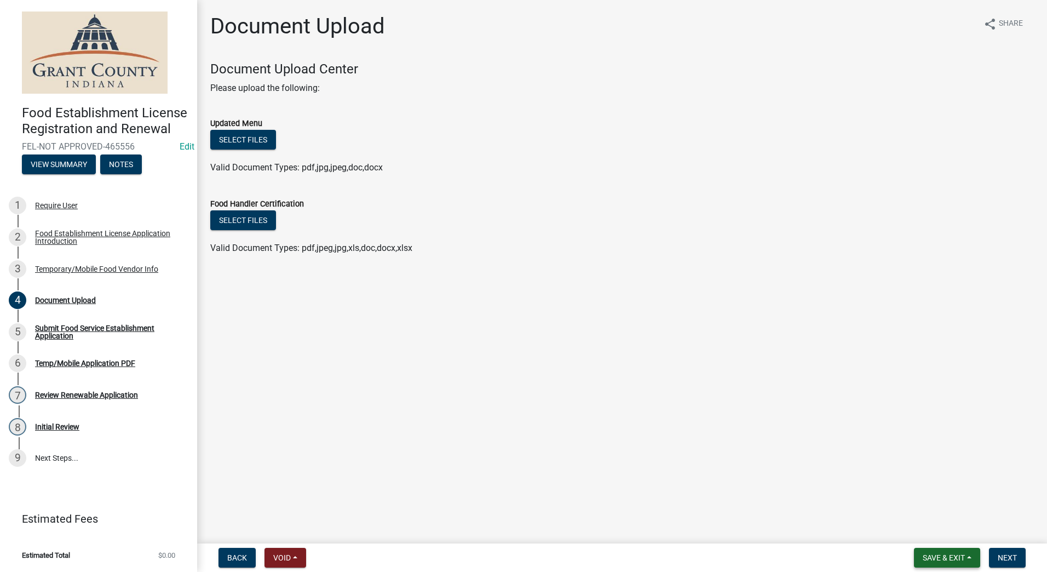
click at [933, 559] on span "Save & Exit" at bounding box center [944, 557] width 42 height 9
click at [927, 532] on button "Save & Exit" at bounding box center [937, 529] width 88 height 26
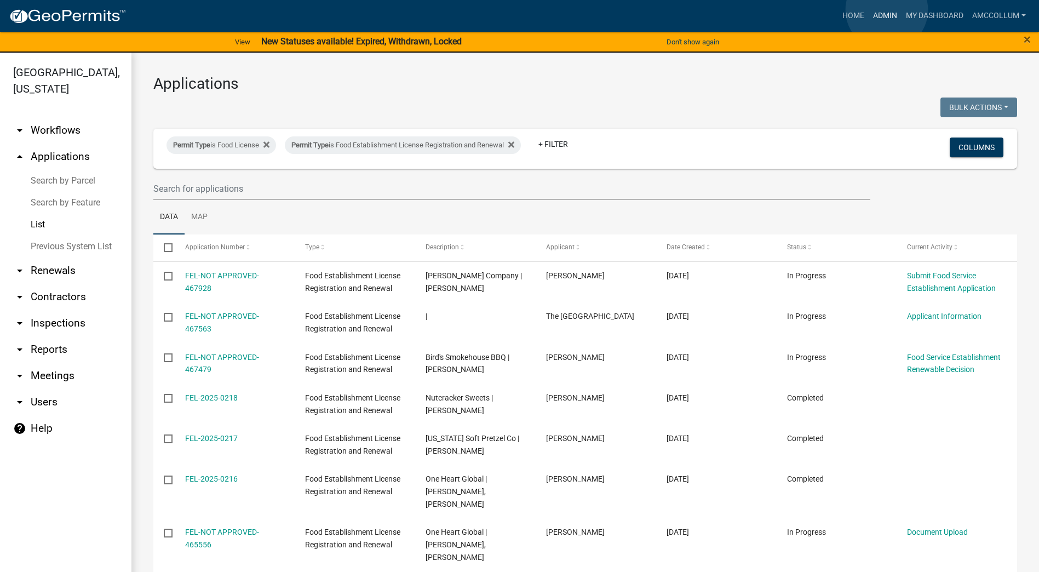
click at [887, 10] on link "Admin" at bounding box center [885, 15] width 33 height 21
